Goal: Navigation & Orientation: Go to known website

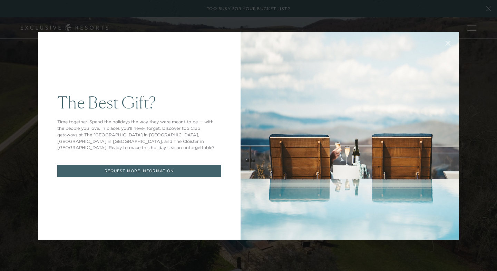
click at [484, 122] on div "The Best Gift? Time together. Spend the holidays the way they were meant to be …" at bounding box center [248, 135] width 497 height 271
click at [482, 121] on div "The Best Gift? Time together. Spend the holidays the way they were meant to be …" at bounding box center [248, 135] width 497 height 271
click at [486, 122] on div "The Best Gift? Time together. Spend the holidays the way they were meant to be …" at bounding box center [248, 135] width 497 height 271
click at [484, 122] on div "The Best Gift? Time together. Spend the holidays the way they were meant to be …" at bounding box center [248, 135] width 497 height 271
click at [484, 121] on div "The Best Gift? Time together. Spend the holidays the way they were meant to be …" at bounding box center [248, 135] width 497 height 271
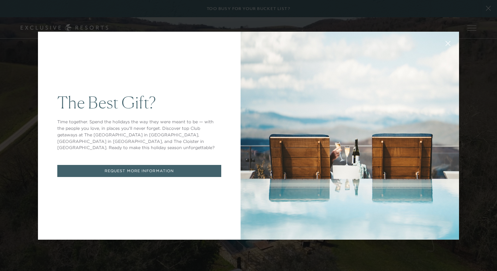
click at [483, 122] on div "The Best Gift? Time together. Spend the holidays the way they were meant to be …" at bounding box center [248, 135] width 497 height 271
click at [487, 121] on div "The Best Gift? Time together. Spend the holidays the way they were meant to be …" at bounding box center [248, 135] width 497 height 271
click at [367, 28] on div "The Best Gift? Time together. Spend the holidays the way they were meant to be …" at bounding box center [248, 136] width 421 height 224
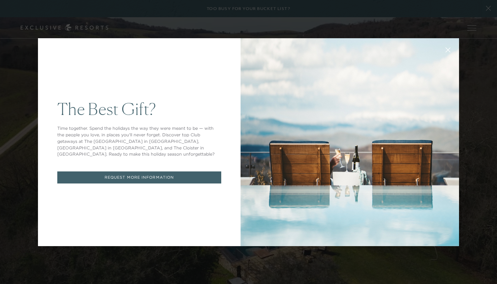
click at [482, 135] on div "The Best Gift? Time together. Spend the holidays the way they were meant to be …" at bounding box center [248, 142] width 497 height 284
click at [484, 134] on div "The Best Gift? Time together. Spend the holidays the way they were meant to be …" at bounding box center [248, 142] width 497 height 284
click at [296, 226] on div at bounding box center [349, 142] width 218 height 208
click at [169, 268] on div "The Best Gift? Time together. Spend the holidays the way they were meant to be …" at bounding box center [248, 142] width 497 height 284
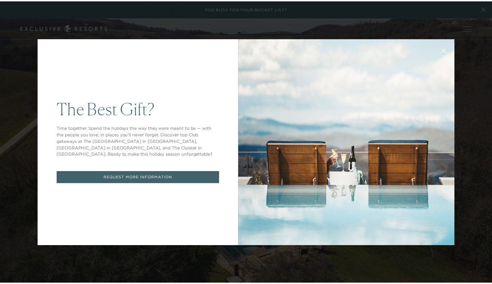
click at [445, 49] on icon at bounding box center [447, 51] width 5 height 5
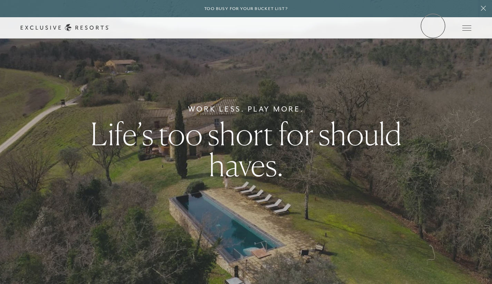
click at [0, 0] on link "Member Login" at bounding box center [0, 0] width 0 height 0
